Goal: Information Seeking & Learning: Learn about a topic

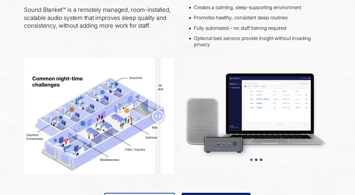
scroll to position [251, 0]
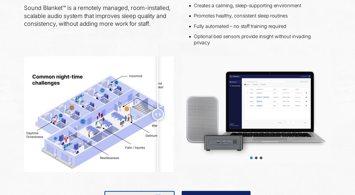
click at [256, 160] on div "Choose slide to display." at bounding box center [256, 158] width 5 height 5
click at [256, 159] on div "slider-2" at bounding box center [256, 158] width 3 height 3
click at [261, 159] on div "slider-3" at bounding box center [261, 158] width 3 height 3
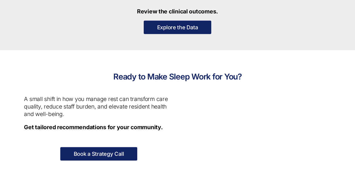
scroll to position [637, 0]
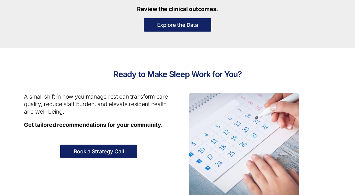
click at [170, 31] on link "Explore the Data" at bounding box center [178, 24] width 68 height 13
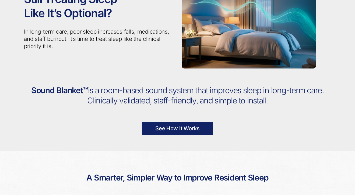
scroll to position [0, 0]
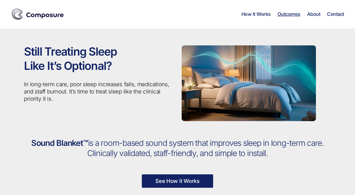
click at [287, 15] on link "Outcomes" at bounding box center [289, 14] width 23 height 6
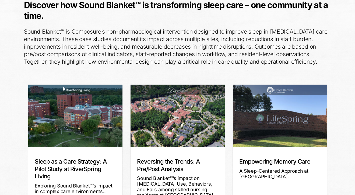
scroll to position [65, 0]
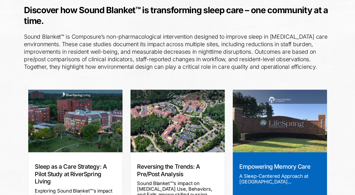
drag, startPoint x: 289, startPoint y: 174, endPoint x: 294, endPoint y: 167, distance: 8.2
click at [294, 167] on link "Empowering Memory Care" at bounding box center [275, 166] width 71 height 7
click at [285, 165] on link "Empowering Memory Care" at bounding box center [275, 166] width 71 height 7
click at [308, 172] on div "Empowering Memory Care A Sleep-Centered Approach at Grace Garden..." at bounding box center [280, 186] width 94 height 66
click at [303, 133] on img at bounding box center [280, 121] width 94 height 63
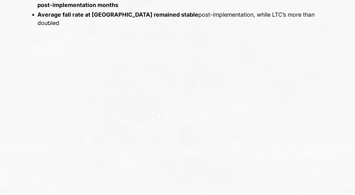
scroll to position [951, 0]
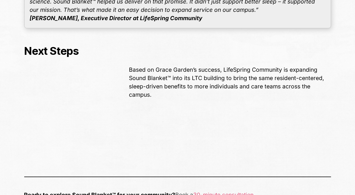
scroll to position [1660, 0]
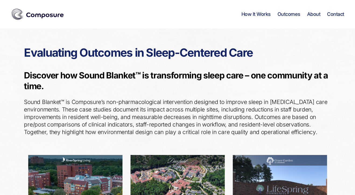
click at [20, 18] on img at bounding box center [38, 14] width 54 height 13
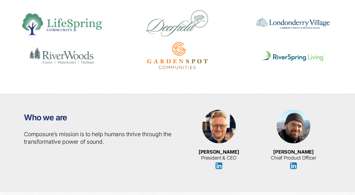
scroll to position [942, 0]
